Goal: Check status: Check status

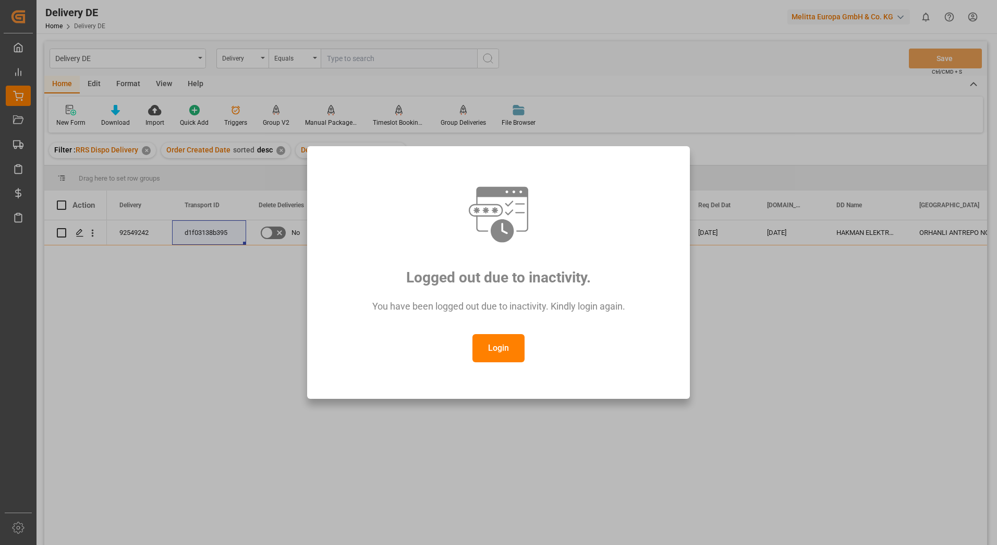
click at [488, 353] on button "Login" at bounding box center [499, 348] width 52 height 28
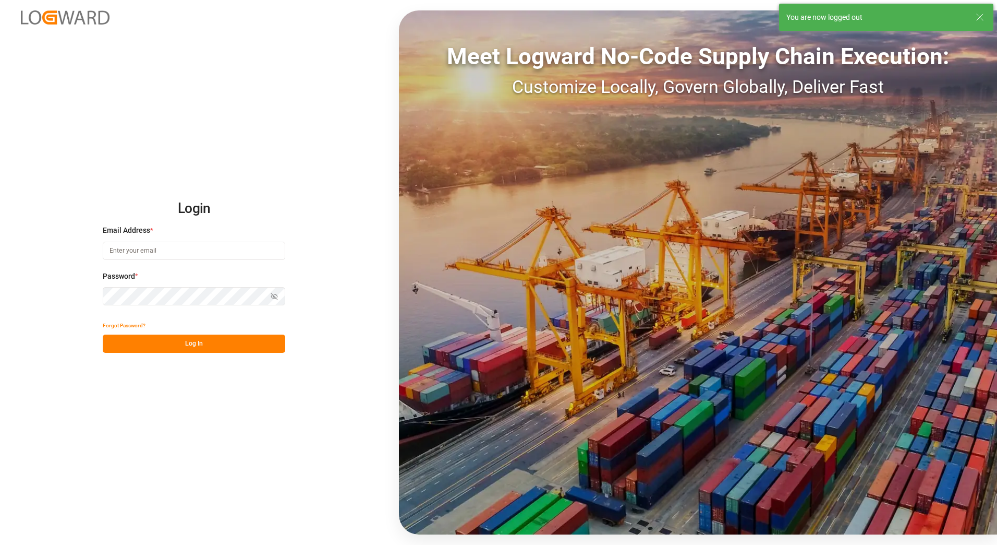
click at [171, 251] on input at bounding box center [194, 251] width 183 height 18
type input "[PERSON_NAME][EMAIL_ADDRESS][PERSON_NAME][DOMAIN_NAME]"
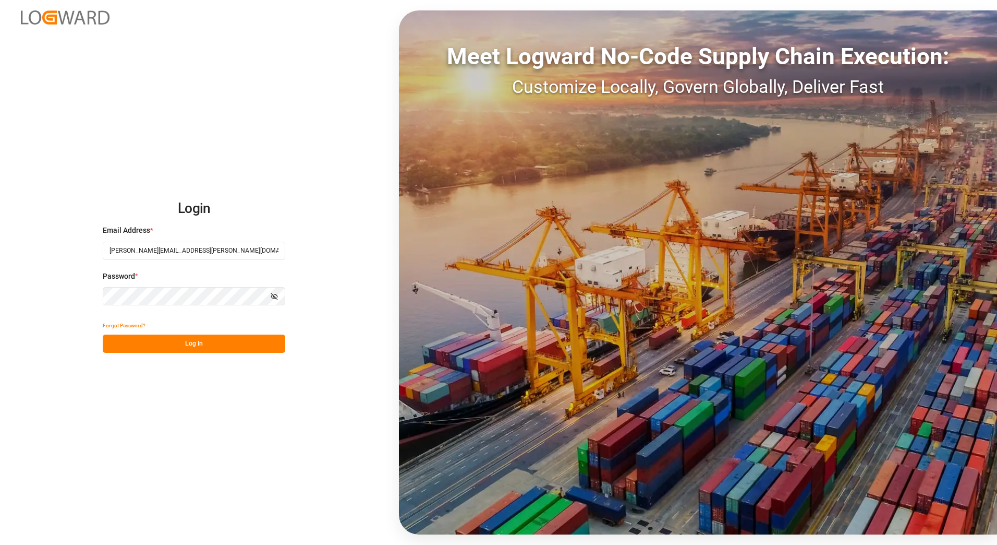
click at [144, 345] on button "Log In" at bounding box center [194, 343] width 183 height 18
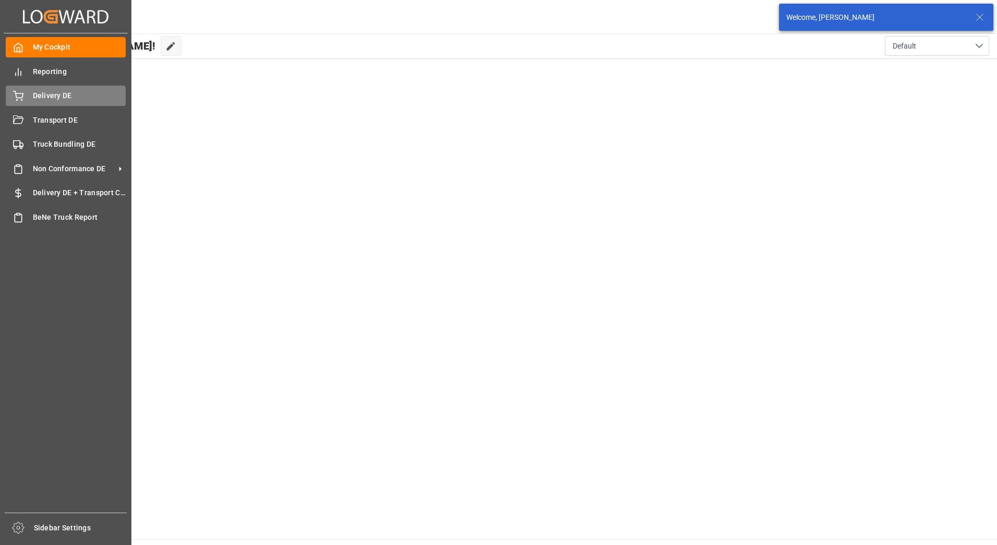
click at [17, 94] on icon at bounding box center [18, 96] width 10 height 10
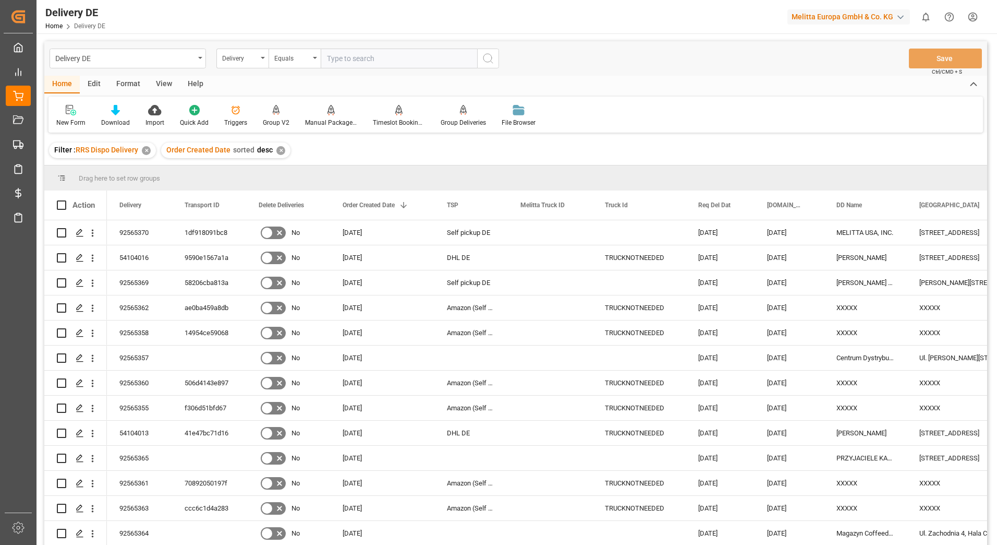
click at [353, 57] on input "text" at bounding box center [399, 59] width 157 height 20
type input "92565370"
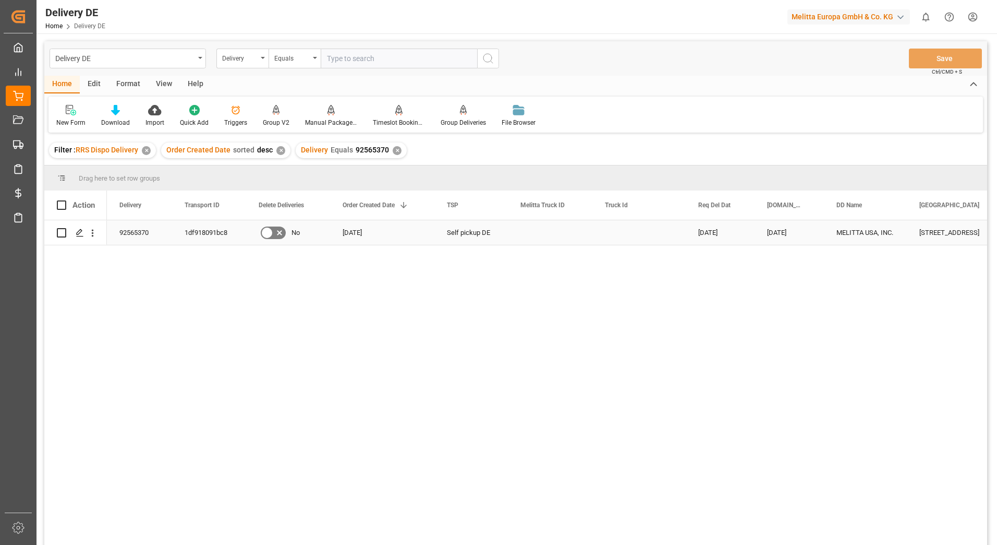
click at [127, 234] on div "92565370" at bounding box center [139, 232] width 65 height 25
click at [205, 233] on div "1df918091bc8" at bounding box center [209, 232] width 74 height 25
click at [136, 236] on div "92565370" at bounding box center [139, 232] width 65 height 25
click at [218, 237] on div "1df918091bc8" at bounding box center [209, 232] width 74 height 25
click at [394, 150] on div "✕" at bounding box center [397, 150] width 9 height 9
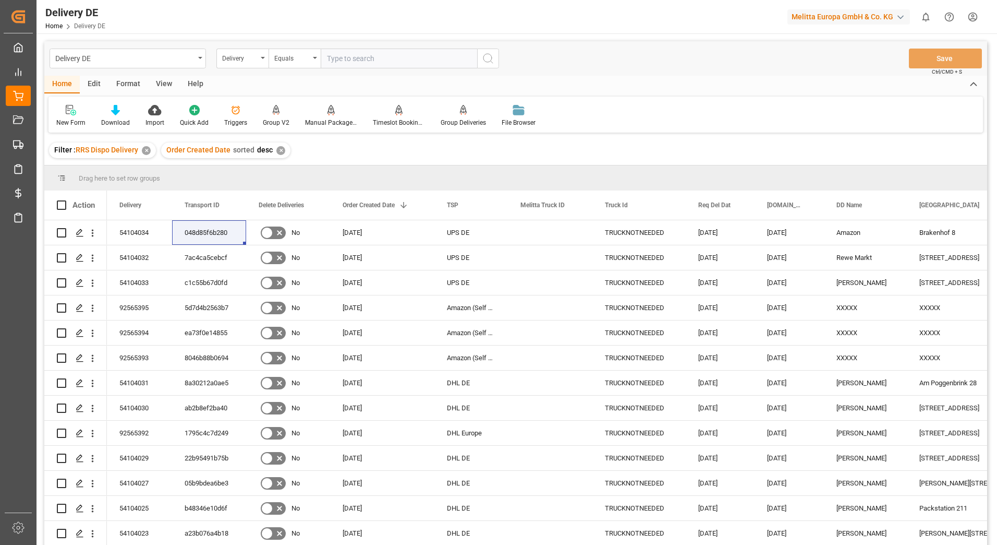
click at [354, 59] on input "text" at bounding box center [399, 59] width 157 height 20
type input "92565299,92565344,92565391"
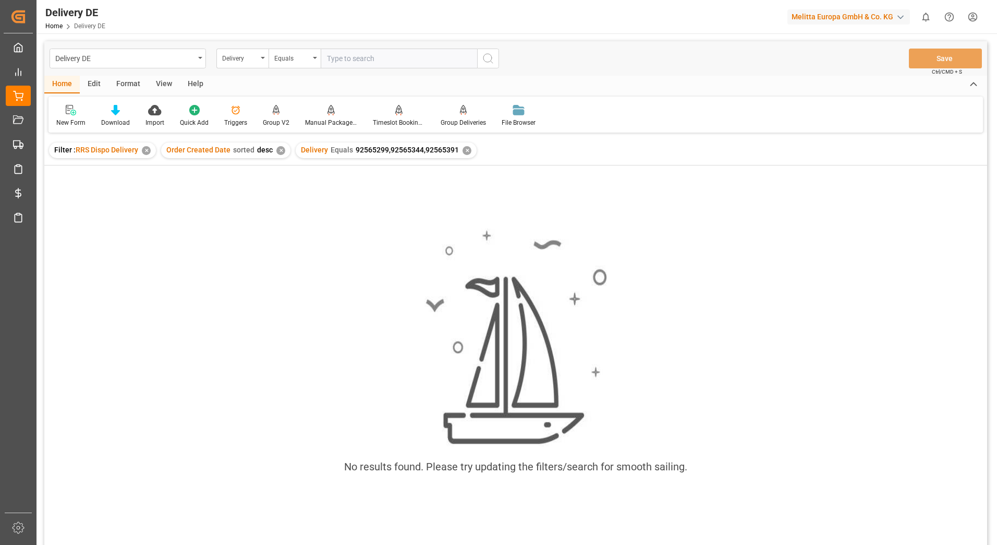
click at [463, 151] on div "✕" at bounding box center [467, 150] width 9 height 9
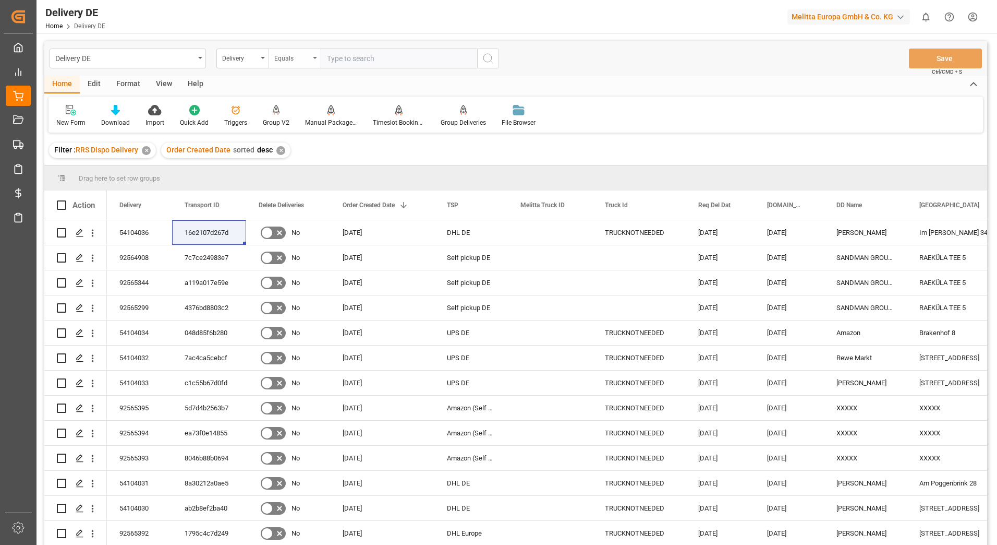
click at [314, 55] on div "Equals" at bounding box center [295, 59] width 52 height 20
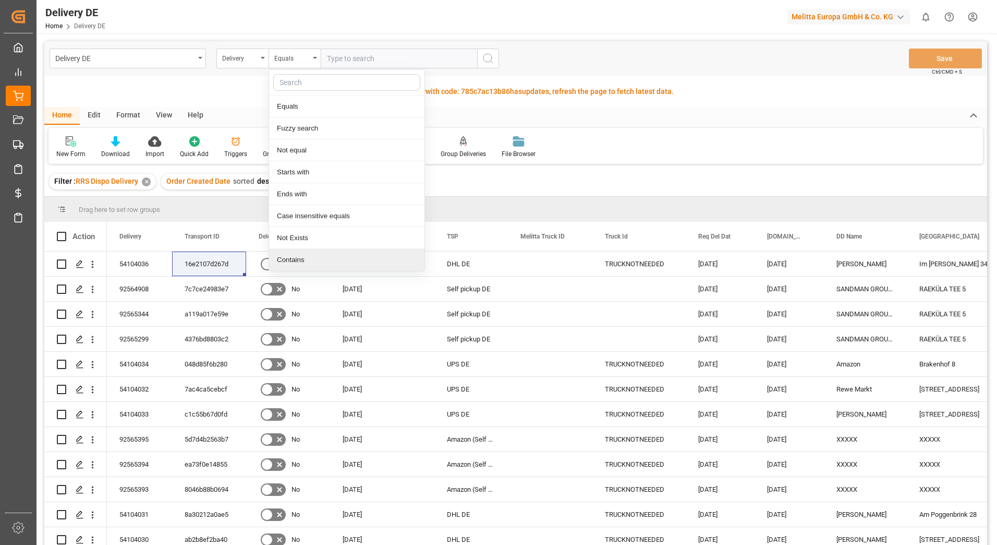
click at [298, 261] on div "Contains" at bounding box center [346, 260] width 155 height 22
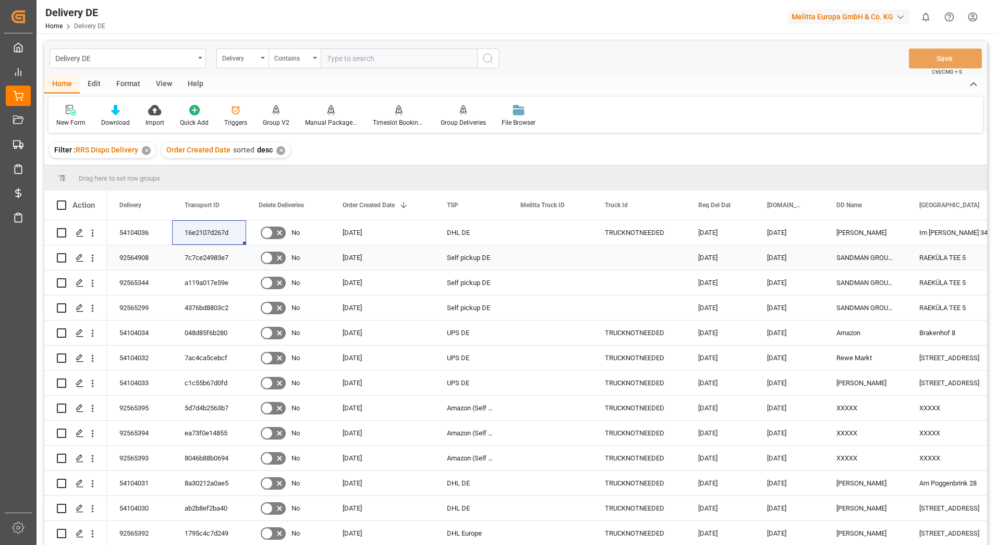
click at [216, 256] on div "7c7ce24983e7" at bounding box center [209, 257] width 74 height 25
click at [215, 309] on div "4376bd8803c2" at bounding box center [209, 307] width 74 height 25
click at [123, 256] on div "92564908" at bounding box center [139, 257] width 65 height 25
click at [129, 282] on div "92565344" at bounding box center [139, 282] width 65 height 25
click at [183, 284] on div "a119a017e59e" at bounding box center [209, 282] width 74 height 25
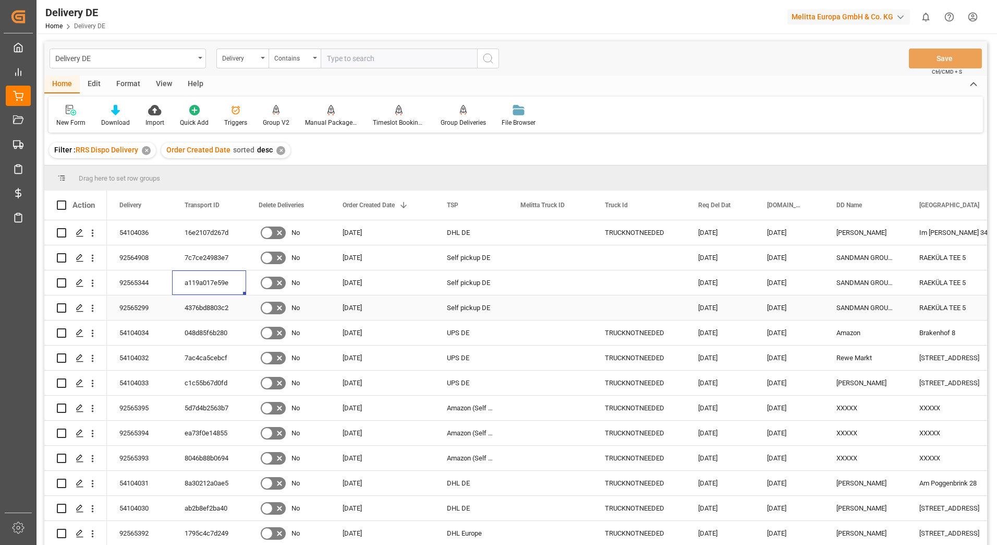
click at [131, 305] on div "92565299" at bounding box center [139, 307] width 65 height 25
click at [222, 307] on div "4376bd8803c2" at bounding box center [209, 307] width 74 height 25
click at [978, 16] on html "Created by potrace 1.15, written by Peter Selinger 2001-2017 Created by potrace…" at bounding box center [498, 272] width 997 height 545
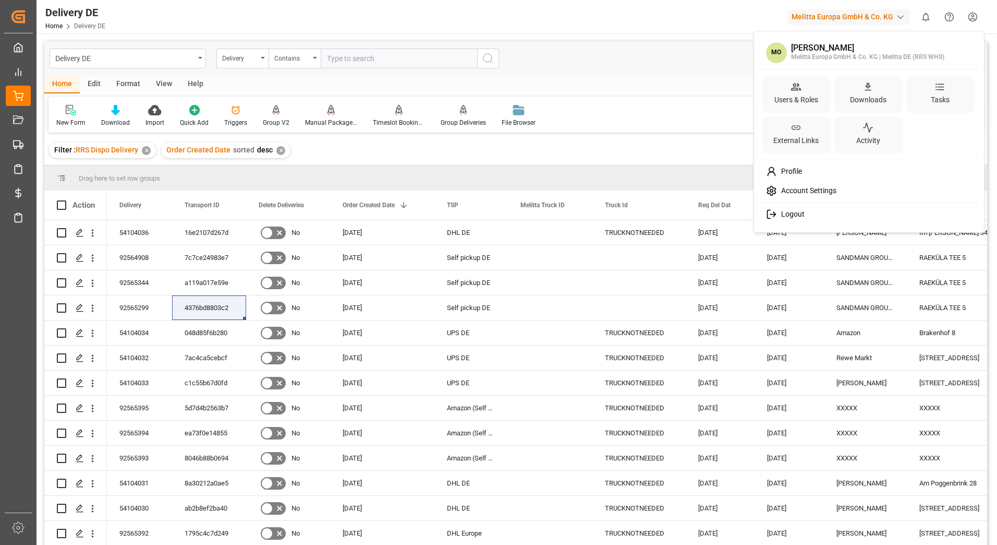
click at [783, 218] on span "Logout" at bounding box center [791, 214] width 28 height 9
